Goal: Task Accomplishment & Management: Use online tool/utility

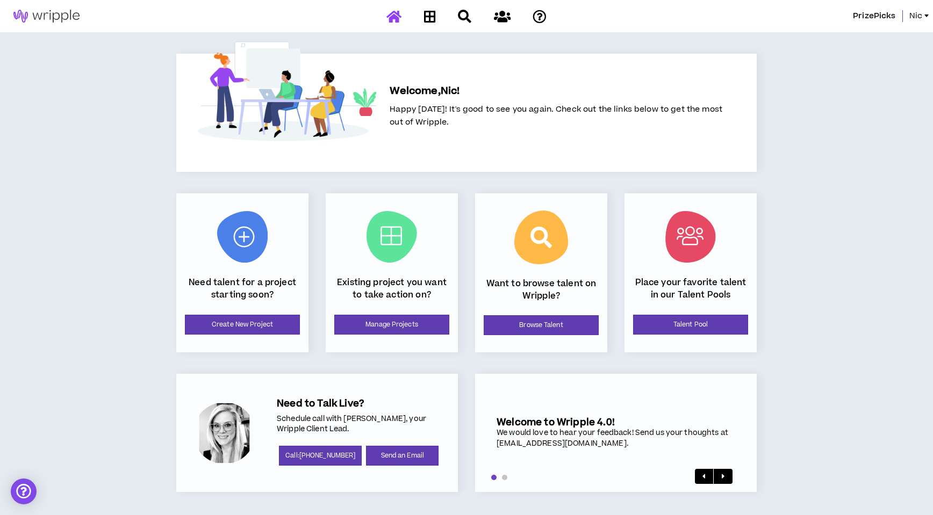
click at [919, 19] on span "Nic" at bounding box center [915, 16] width 13 height 12
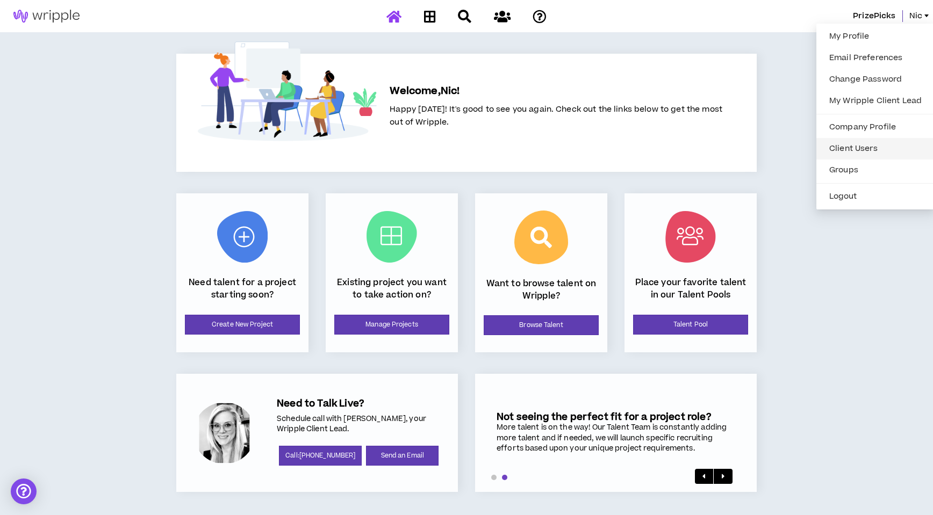
click at [851, 150] on link "Client Users" at bounding box center [875, 149] width 105 height 16
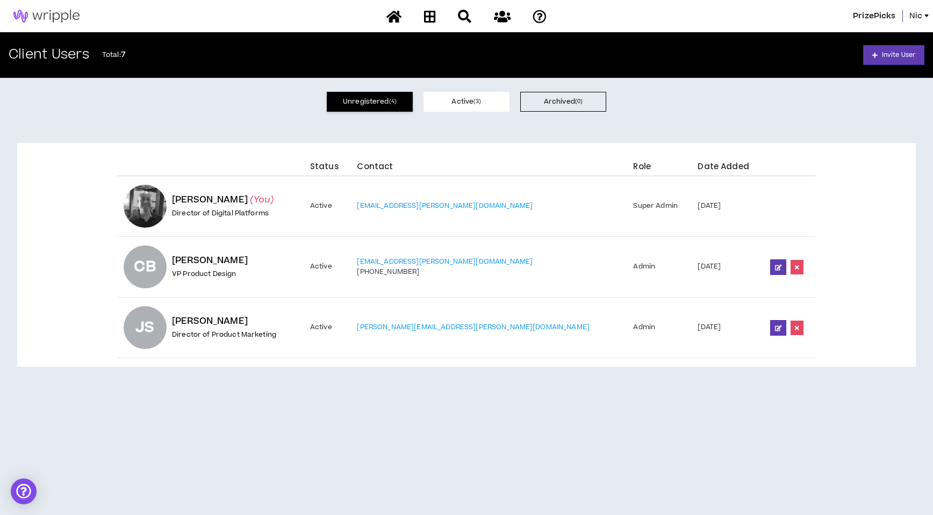
click at [375, 102] on button "Unregistered ( 4 )" at bounding box center [370, 102] width 86 height 20
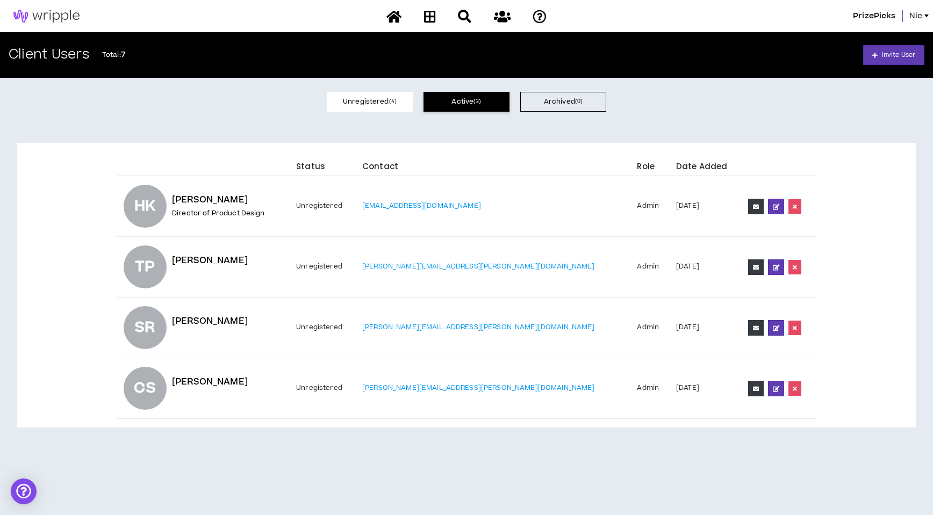
click at [458, 102] on button "Active ( 3 )" at bounding box center [466, 102] width 86 height 20
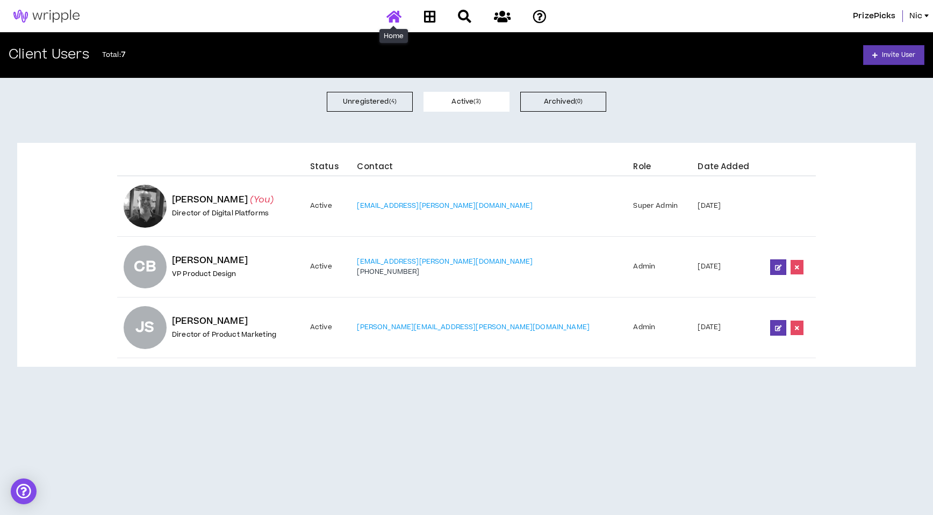
click at [397, 21] on icon at bounding box center [393, 16] width 15 height 13
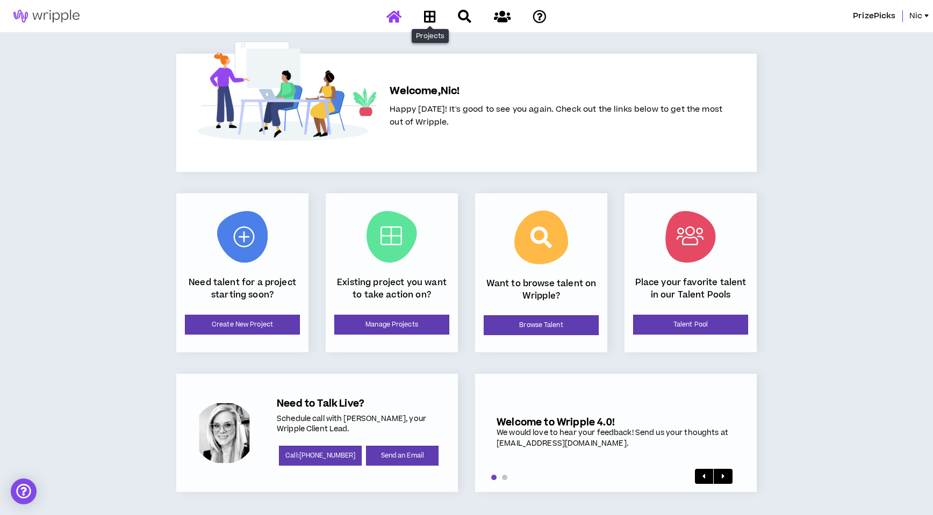
click at [427, 19] on icon at bounding box center [430, 16] width 12 height 13
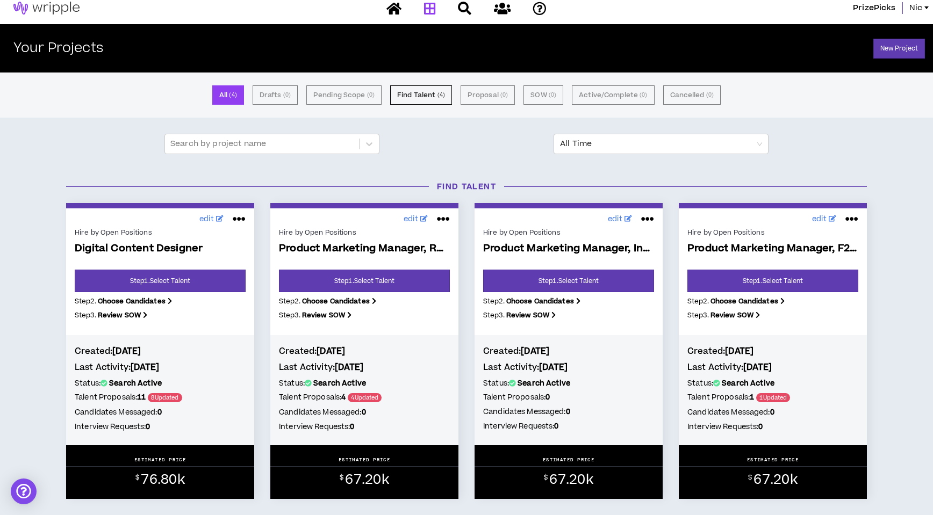
scroll to position [8, 0]
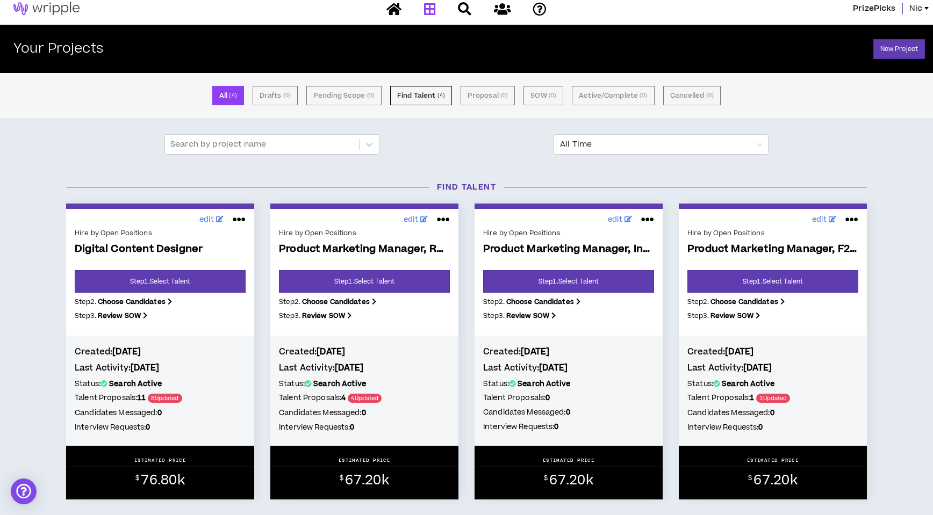
click at [121, 248] on span "Digital Content Designer" at bounding box center [160, 249] width 171 height 12
click at [139, 242] on div "Hire by Open Positions Digital Content Designer Step 1 . Select Talent Step 2 .…" at bounding box center [160, 277] width 171 height 103
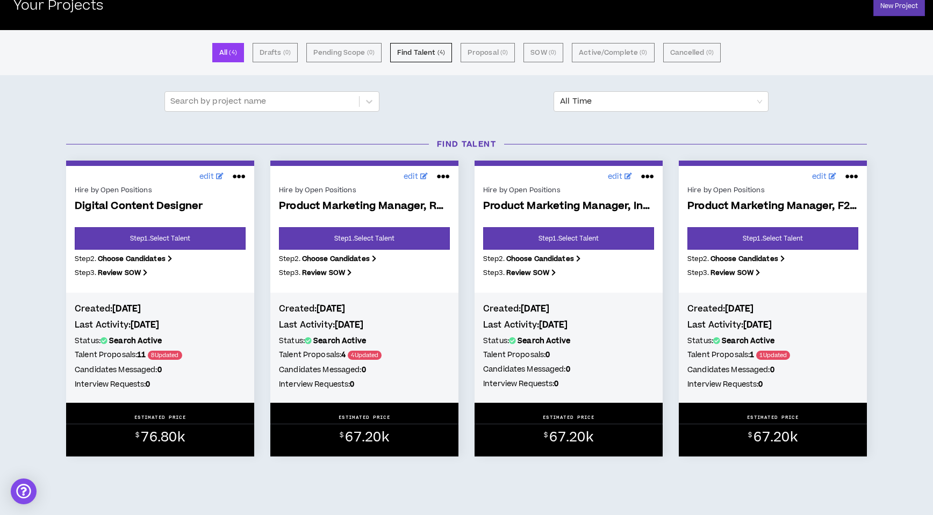
scroll to position [49, 0]
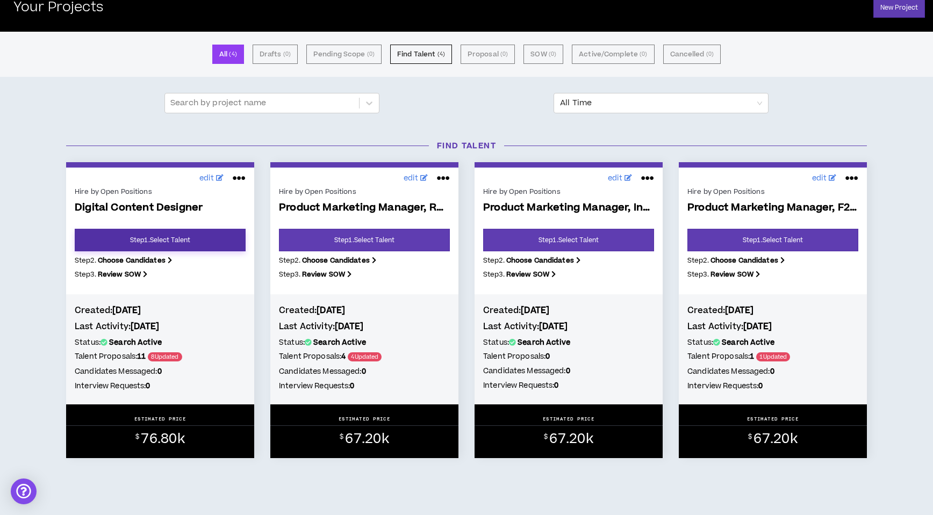
click at [147, 243] on link "Step 1 . Select Talent" at bounding box center [160, 240] width 171 height 23
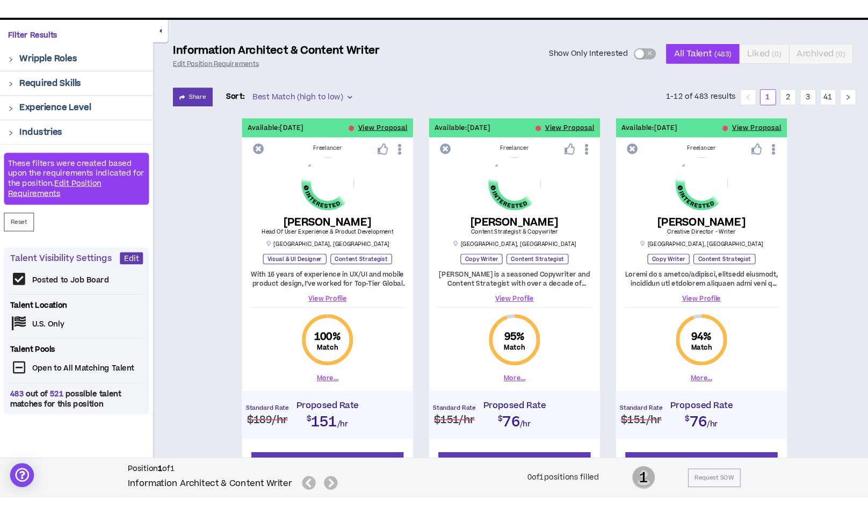
scroll to position [85, 0]
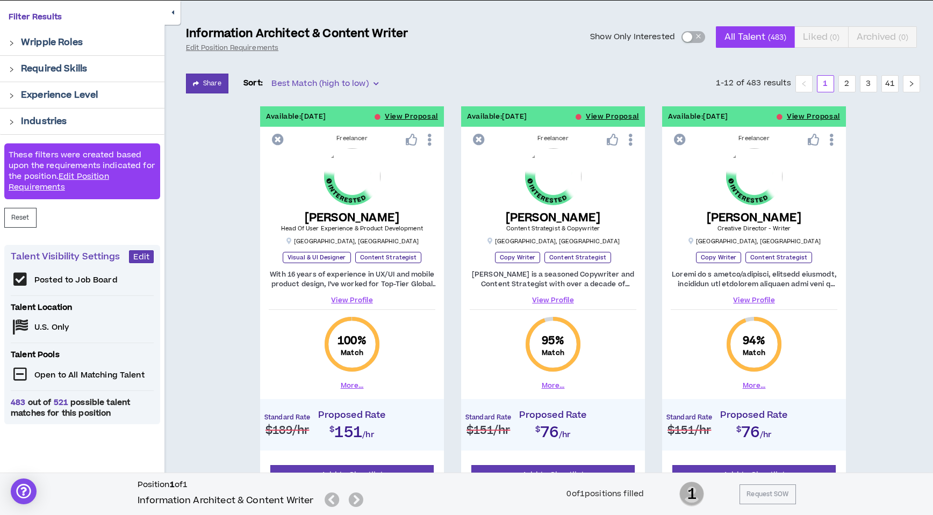
click at [351, 389] on button "More..." at bounding box center [352, 386] width 23 height 10
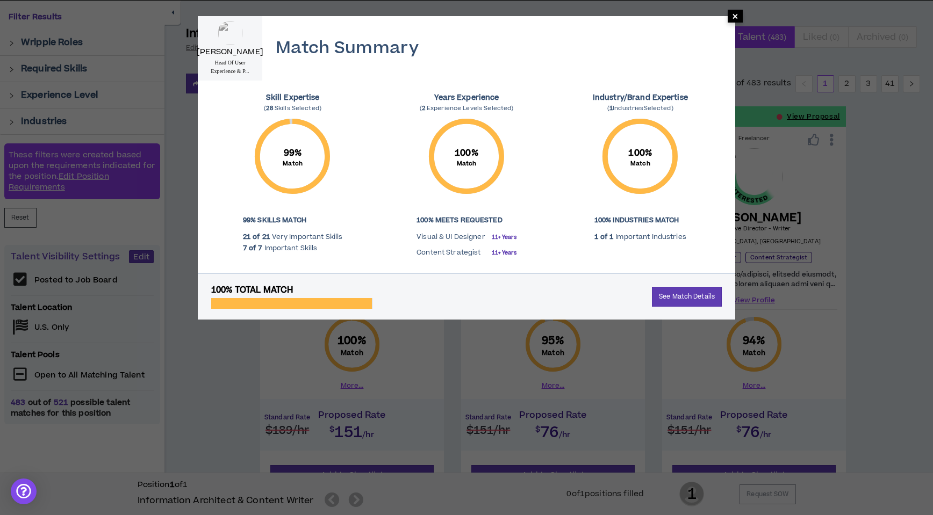
click at [733, 16] on span "×" at bounding box center [735, 16] width 6 height 13
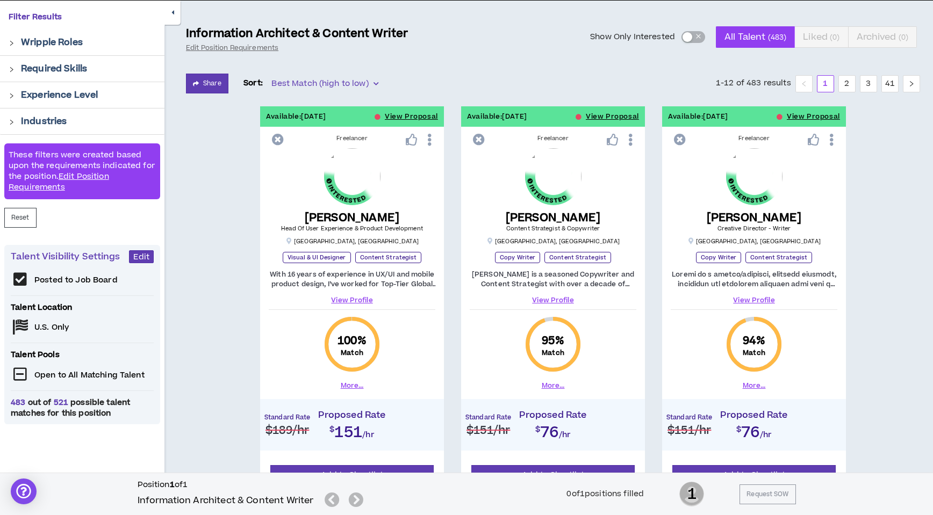
click at [396, 308] on div "Freelancer [PERSON_NAME] Head Of User Experience & Product Development [GEOGRAP…" at bounding box center [352, 263] width 184 height 264
drag, startPoint x: 26, startPoint y: 458, endPoint x: 0, endPoint y: 457, distance: 26.3
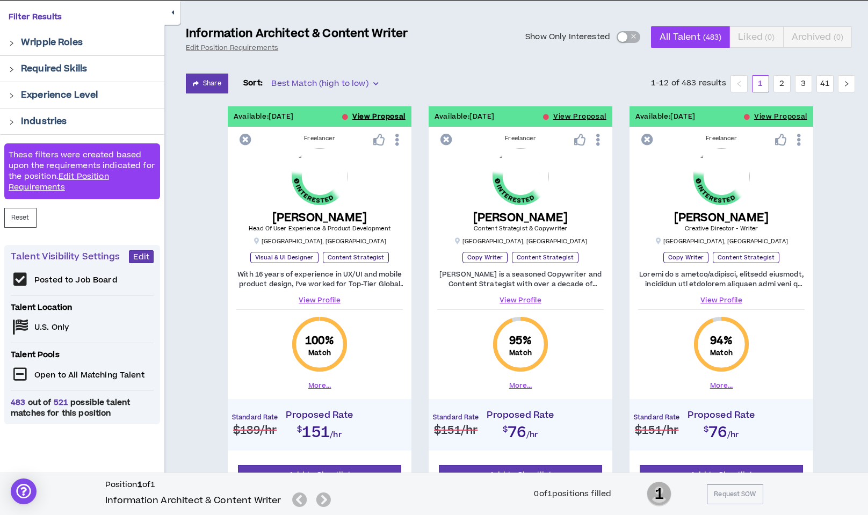
click at [370, 114] on button "View Proposal" at bounding box center [379, 116] width 53 height 20
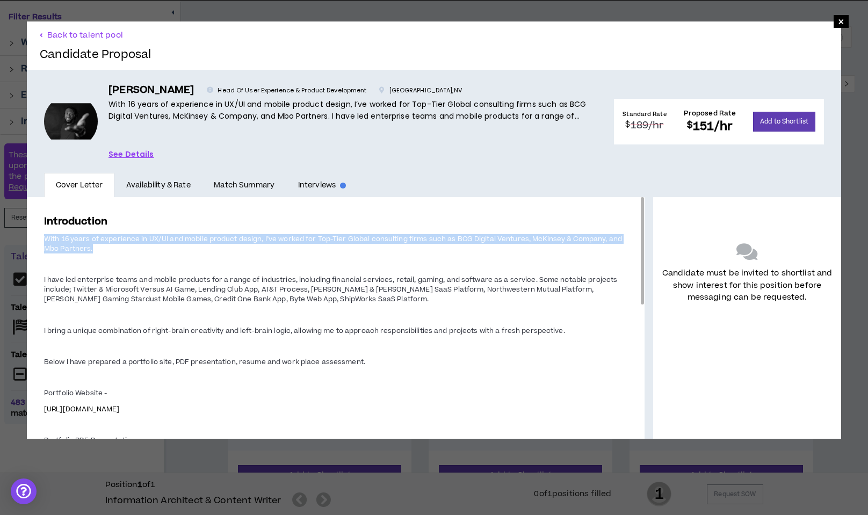
drag, startPoint x: 103, startPoint y: 248, endPoint x: 40, endPoint y: 241, distance: 63.3
click at [40, 241] on div "Introduction With 16 years of experience in UX/UI and mobile product design, I’…" at bounding box center [336, 470] width 618 height 547
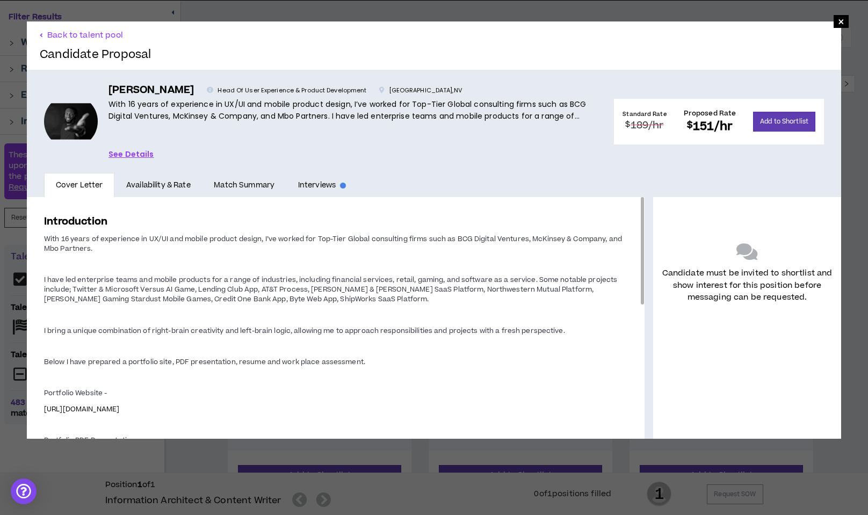
click at [68, 284] on span "I have led enterprise teams and mobile products for a range of industries, incl…" at bounding box center [330, 289] width 573 height 29
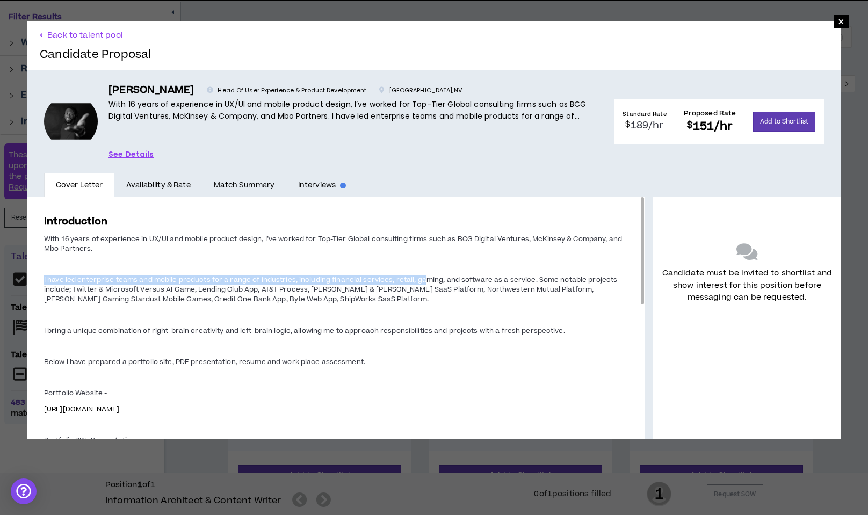
drag, startPoint x: 44, startPoint y: 279, endPoint x: 422, endPoint y: 283, distance: 377.8
click at [422, 283] on span "I have led enterprise teams and mobile products for a range of industries, incl…" at bounding box center [330, 289] width 573 height 29
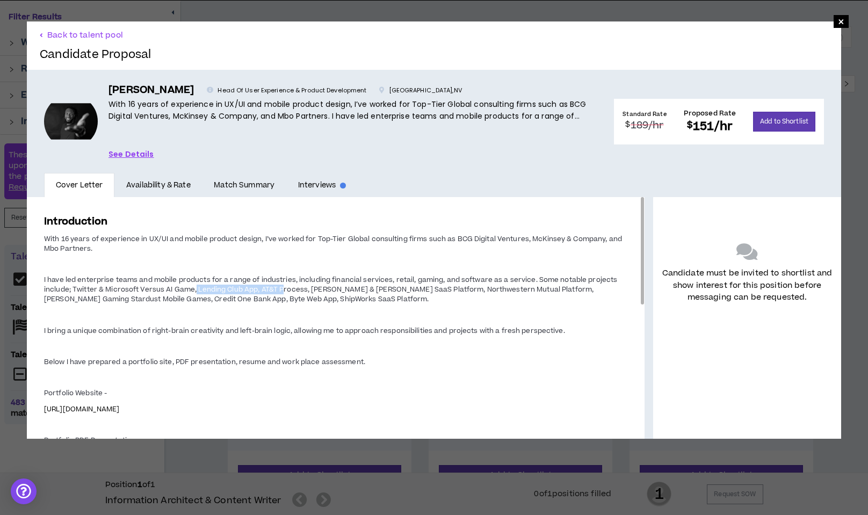
drag, startPoint x: 210, startPoint y: 289, endPoint x: 283, endPoint y: 287, distance: 73.1
click at [283, 287] on span "I have led enterprise teams and mobile products for a range of industries, incl…" at bounding box center [330, 289] width 573 height 29
click at [287, 290] on span "I have led enterprise teams and mobile products for a range of industries, incl…" at bounding box center [330, 289] width 573 height 29
drag, startPoint x: 254, startPoint y: 289, endPoint x: 292, endPoint y: 289, distance: 38.2
click at [292, 289] on span "I have led enterprise teams and mobile products for a range of industries, incl…" at bounding box center [330, 289] width 573 height 29
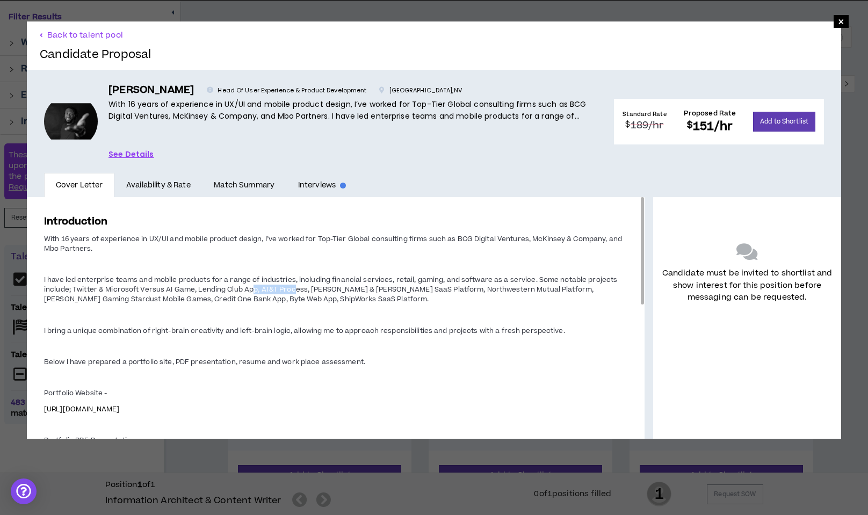
drag, startPoint x: 292, startPoint y: 289, endPoint x: 277, endPoint y: 289, distance: 15.6
click at [291, 289] on span "I have led enterprise teams and mobile products for a range of industries, incl…" at bounding box center [330, 289] width 573 height 29
drag, startPoint x: 305, startPoint y: 286, endPoint x: 314, endPoint y: 292, distance: 10.9
click at [307, 287] on span "I have led enterprise teams and mobile products for a range of industries, incl…" at bounding box center [330, 289] width 573 height 29
click at [142, 183] on link "Availability & Rate" at bounding box center [158, 185] width 88 height 25
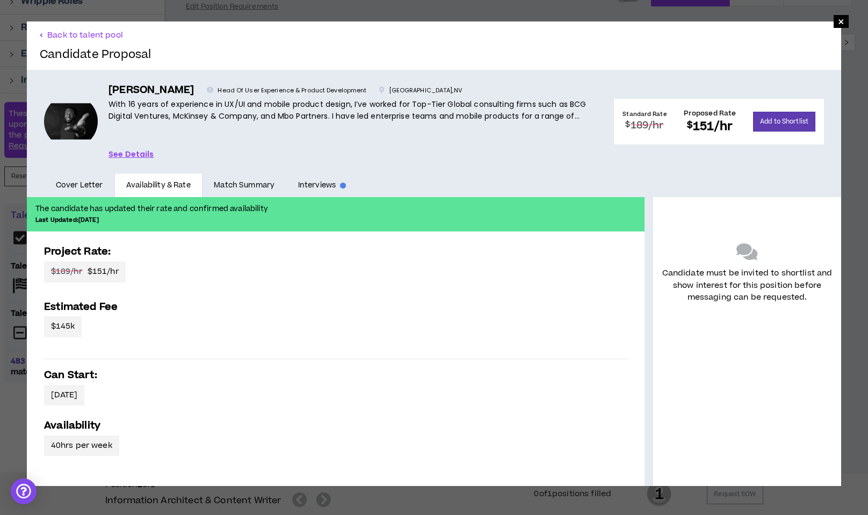
scroll to position [128, 0]
click at [257, 185] on link "Match Summary" at bounding box center [245, 185] width 84 height 25
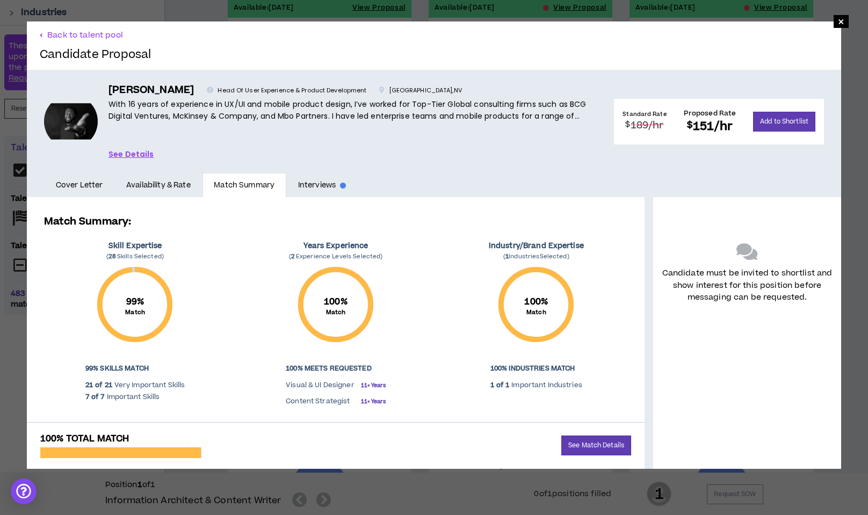
scroll to position [192, 0]
drag, startPoint x: 140, startPoint y: 146, endPoint x: 139, endPoint y: 151, distance: 5.5
click at [140, 147] on div "[PERSON_NAME] Head Of User Experience & Product Development [GEOGRAPHIC_DATA] ,…" at bounding box center [353, 121] width 488 height 77
drag, startPoint x: 139, startPoint y: 151, endPoint x: 178, endPoint y: 148, distance: 39.9
click at [139, 151] on link "See Details" at bounding box center [132, 154] width 46 height 12
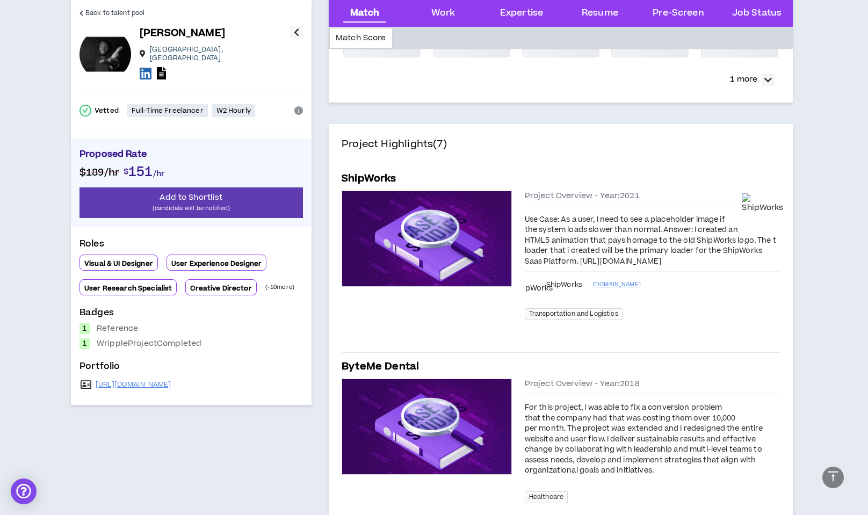
scroll to position [468, 0]
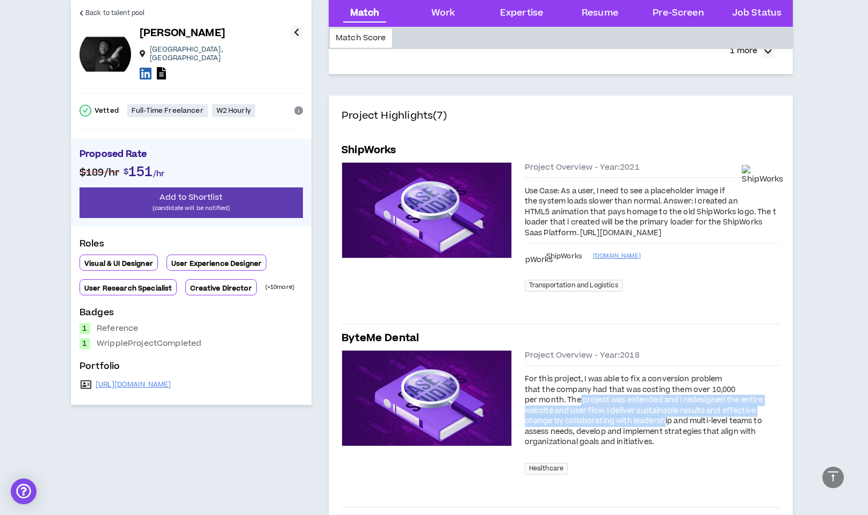
drag, startPoint x: 580, startPoint y: 425, endPoint x: 667, endPoint y: 440, distance: 87.8
click at [667, 440] on div "For this project, I was able to fix a conversion problem that the company had t…" at bounding box center [652, 412] width 255 height 74
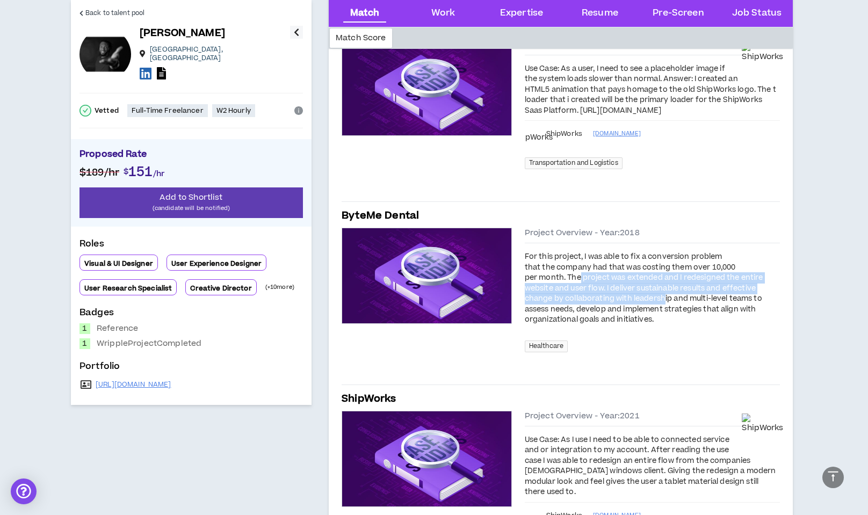
scroll to position [650, 0]
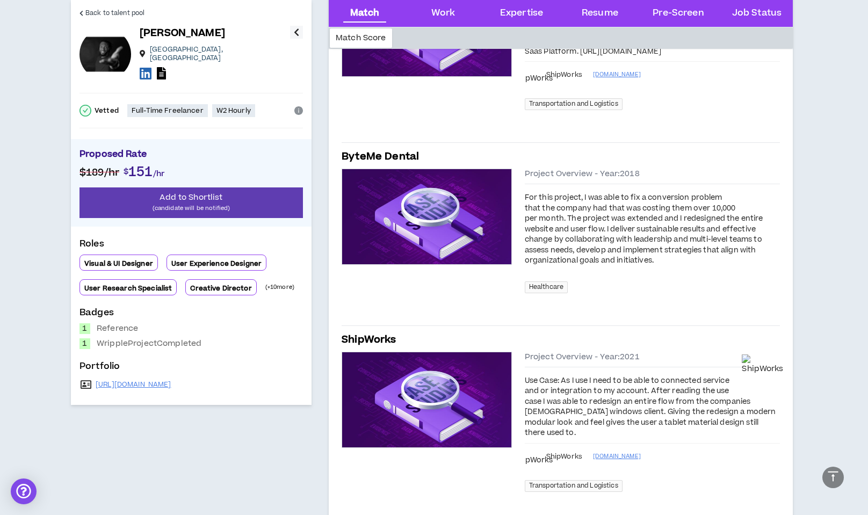
click at [359, 164] on h5 "ByteMe Dental" at bounding box center [380, 156] width 77 height 15
drag, startPoint x: 382, startPoint y: 176, endPoint x: 430, endPoint y: 177, distance: 48.4
click at [430, 164] on div "ByteMe Dental" at bounding box center [561, 156] width 439 height 15
copy h5 "ByteMe Dental"
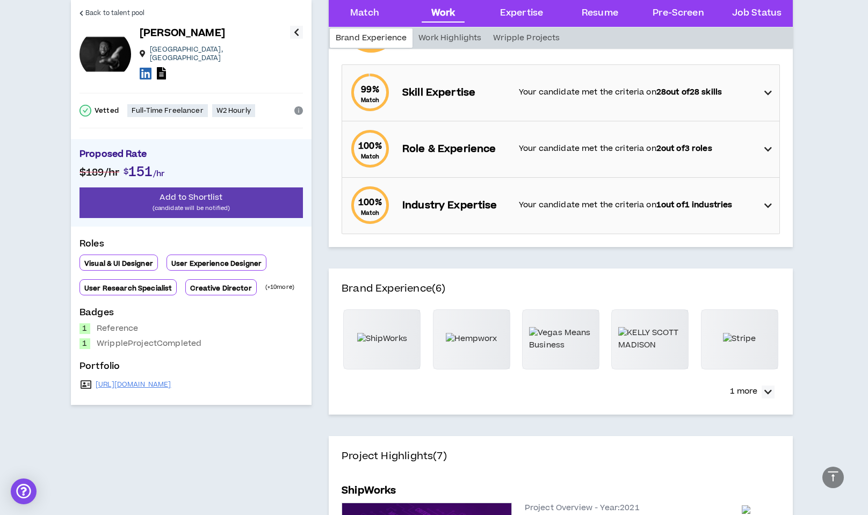
scroll to position [0, 0]
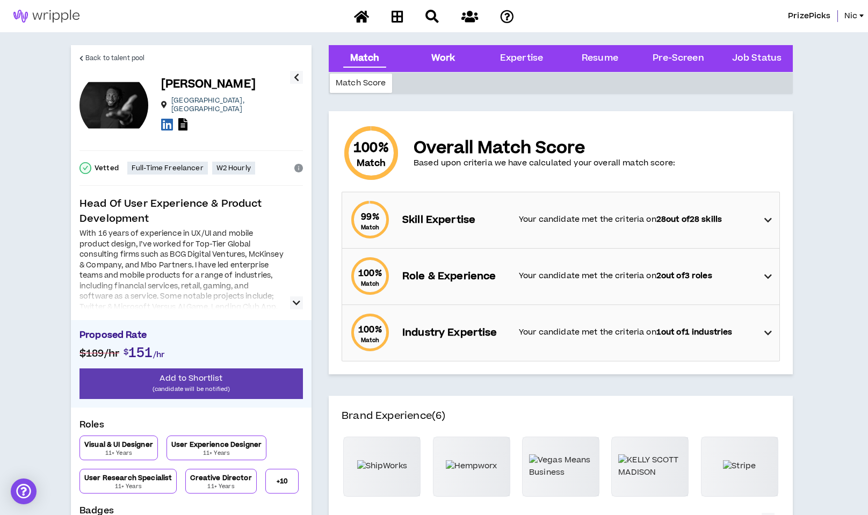
click at [439, 56] on div "Work" at bounding box center [444, 59] width 24 height 14
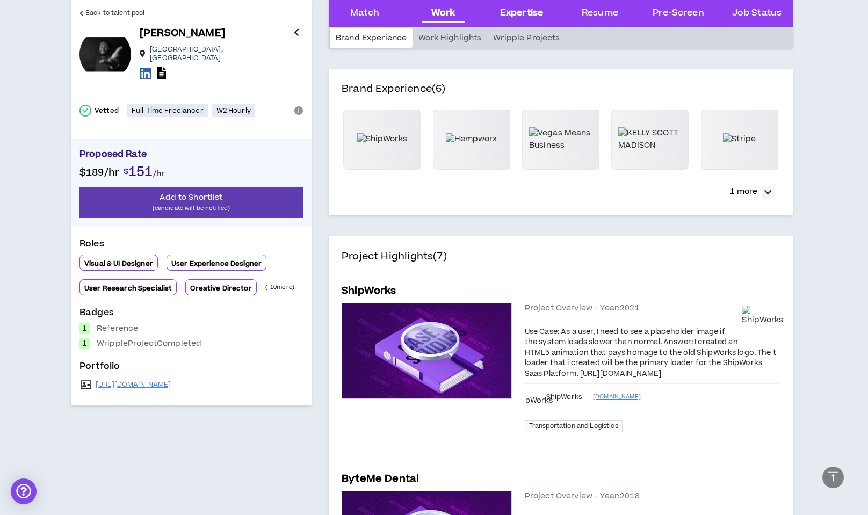
click at [533, 11] on div "Expertise" at bounding box center [521, 13] width 43 height 14
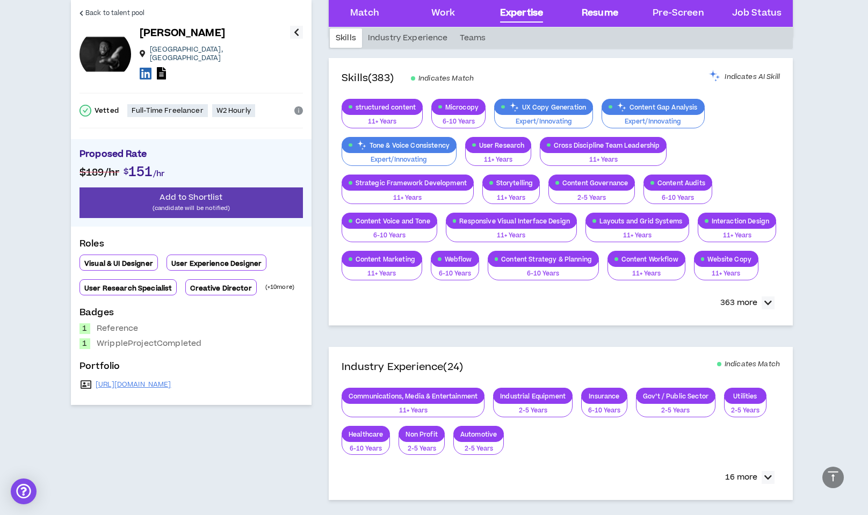
click at [591, 11] on div "Resume" at bounding box center [600, 13] width 37 height 14
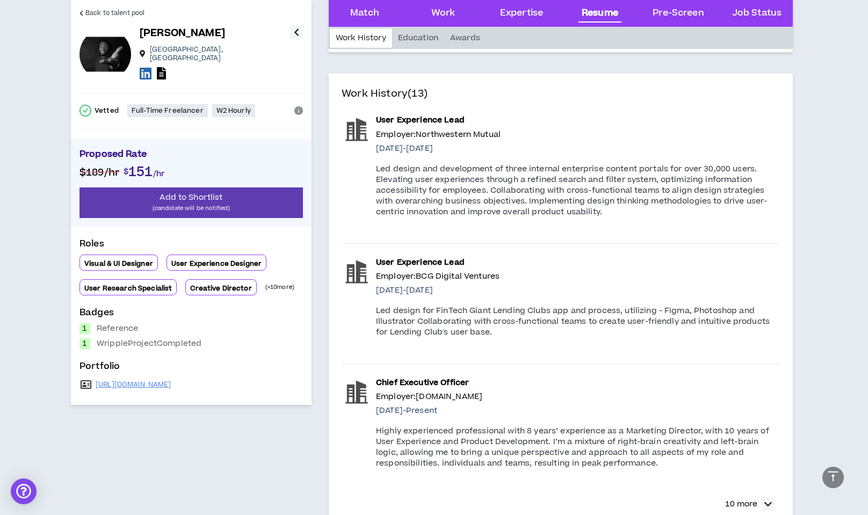
scroll to position [1930, 0]
click at [153, 380] on link "[URL][DOMAIN_NAME]" at bounding box center [134, 384] width 76 height 9
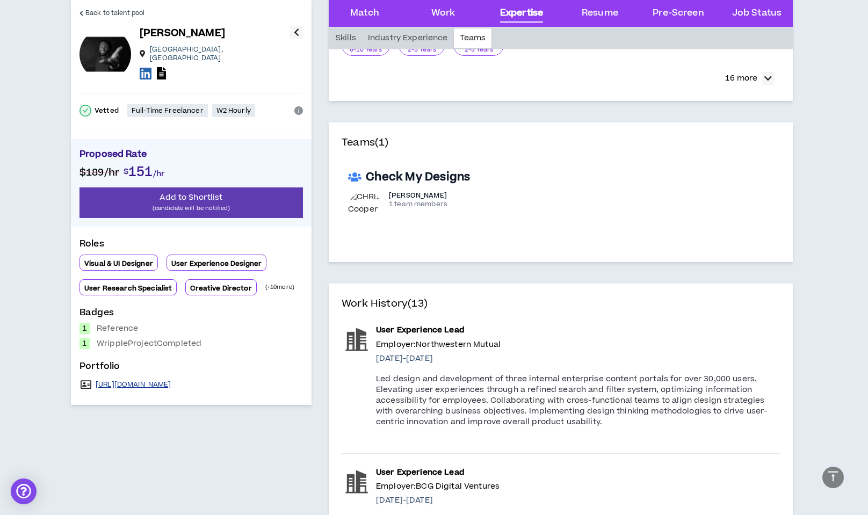
scroll to position [1721, 0]
click at [297, 106] on icon "info-circle" at bounding box center [298, 110] width 9 height 9
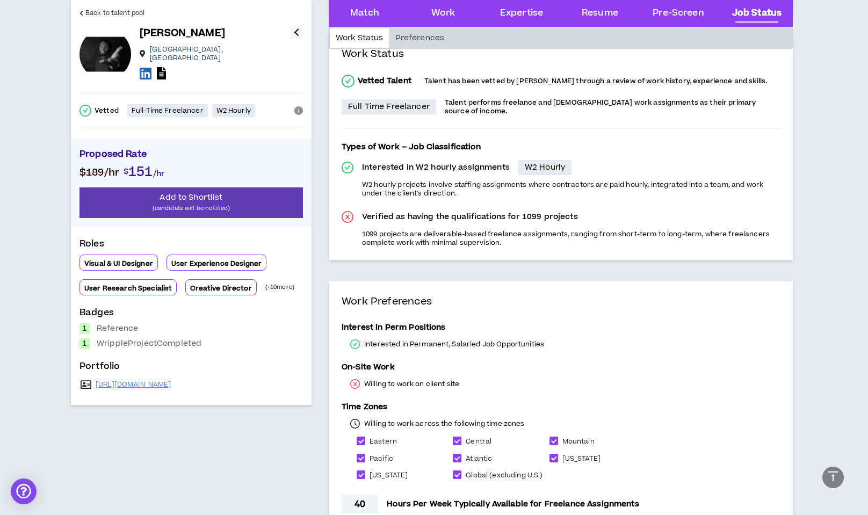
scroll to position [3067, 0]
click at [114, 339] on p "Wripple Project Completed" at bounding box center [149, 344] width 105 height 11
drag, startPoint x: 143, startPoint y: 342, endPoint x: 131, endPoint y: 340, distance: 12.5
click at [71, 341] on div "Back to talent pool [PERSON_NAME] [GEOGRAPHIC_DATA] , [GEOGRAPHIC_DATA] Vetted …" at bounding box center [191, 202] width 241 height 405
click at [187, 345] on div "Proposed Rate $189 /hr $ 151 /hr Add to Shortlist (candidate will be notified) …" at bounding box center [192, 265] width 224 height 253
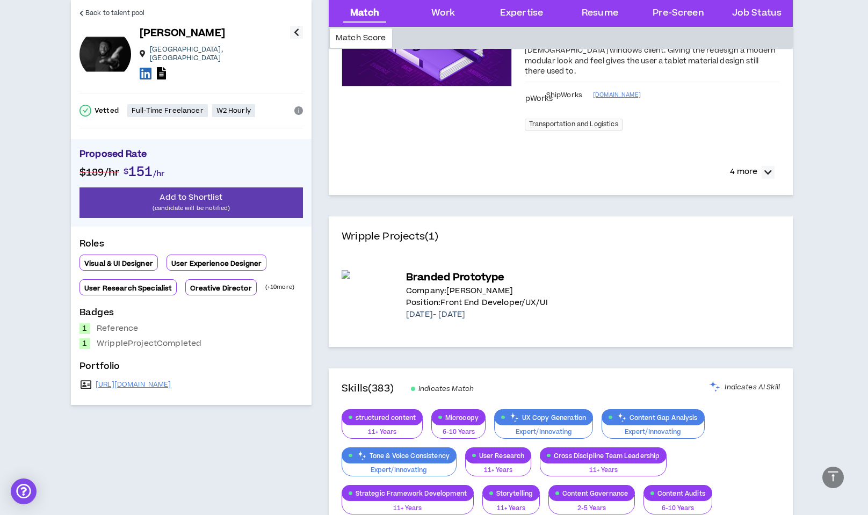
scroll to position [997, 0]
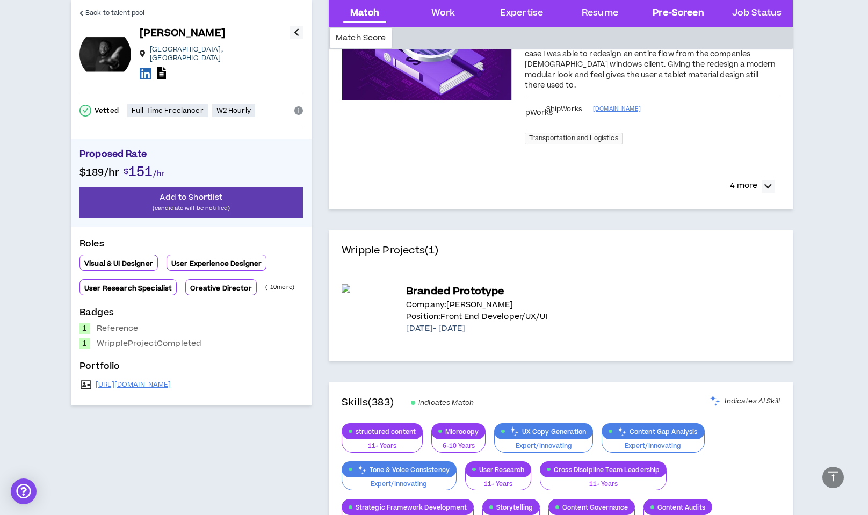
click at [673, 11] on div "Pre-Screen" at bounding box center [678, 13] width 51 height 14
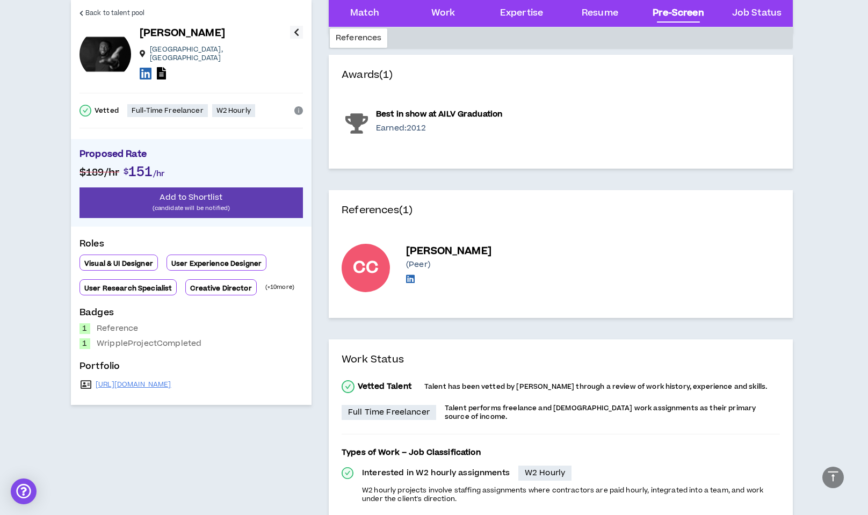
scroll to position [2759, 0]
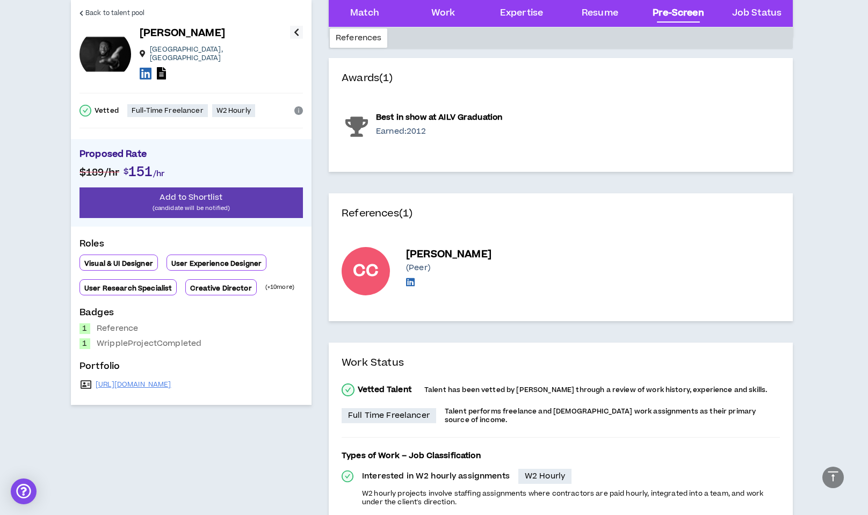
click at [408, 290] on icon at bounding box center [410, 282] width 9 height 15
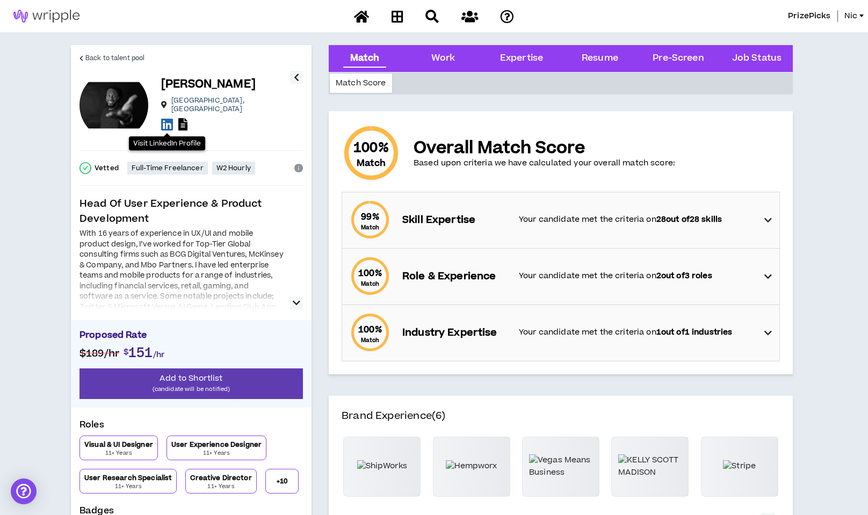
click at [168, 121] on icon at bounding box center [167, 124] width 12 height 13
